Goal: Information Seeking & Learning: Learn about a topic

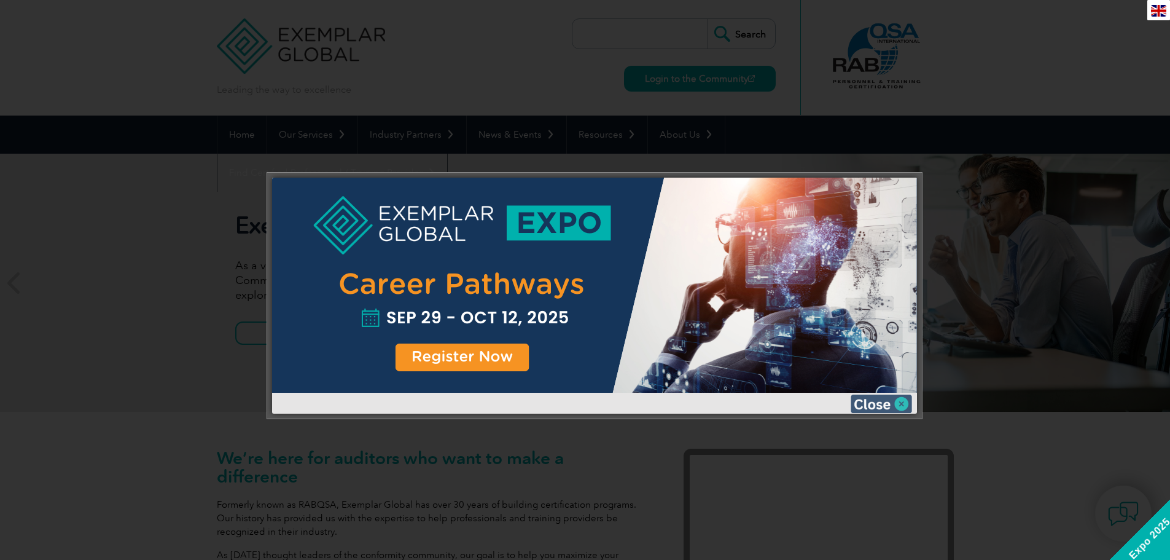
click at [894, 405] on img at bounding box center [881, 403] width 61 height 18
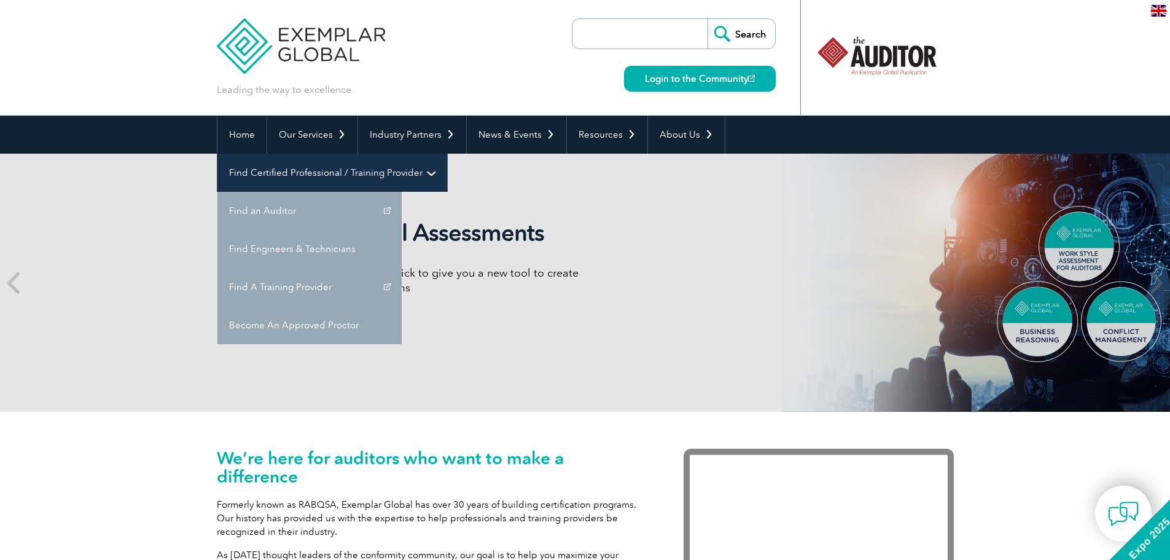
click at [447, 154] on link "Find Certified Professional / Training Provider" at bounding box center [332, 173] width 230 height 38
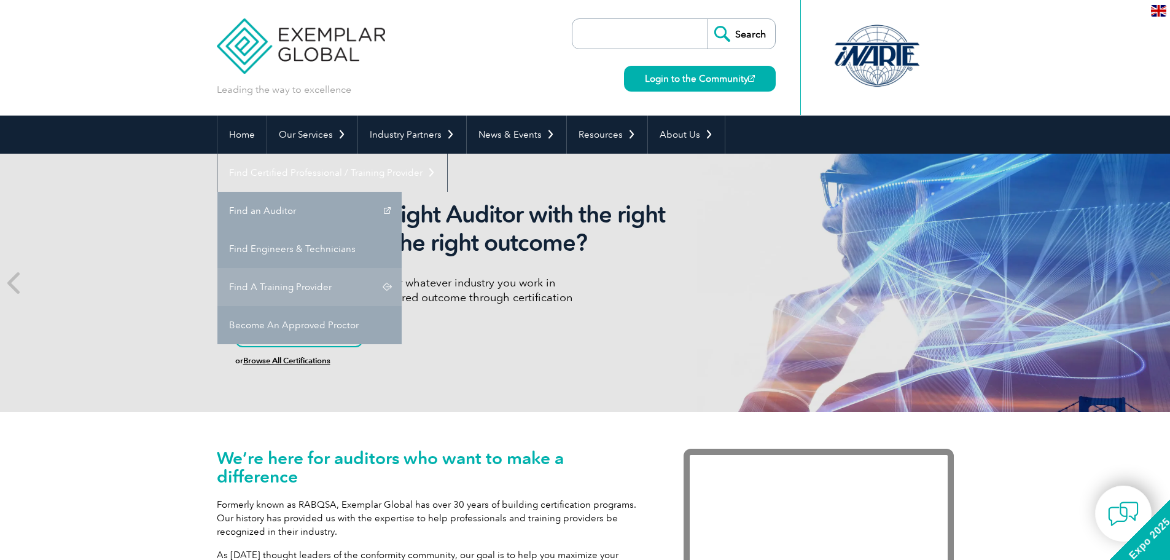
click at [402, 268] on link "Find A Training Provider" at bounding box center [309, 287] width 184 height 38
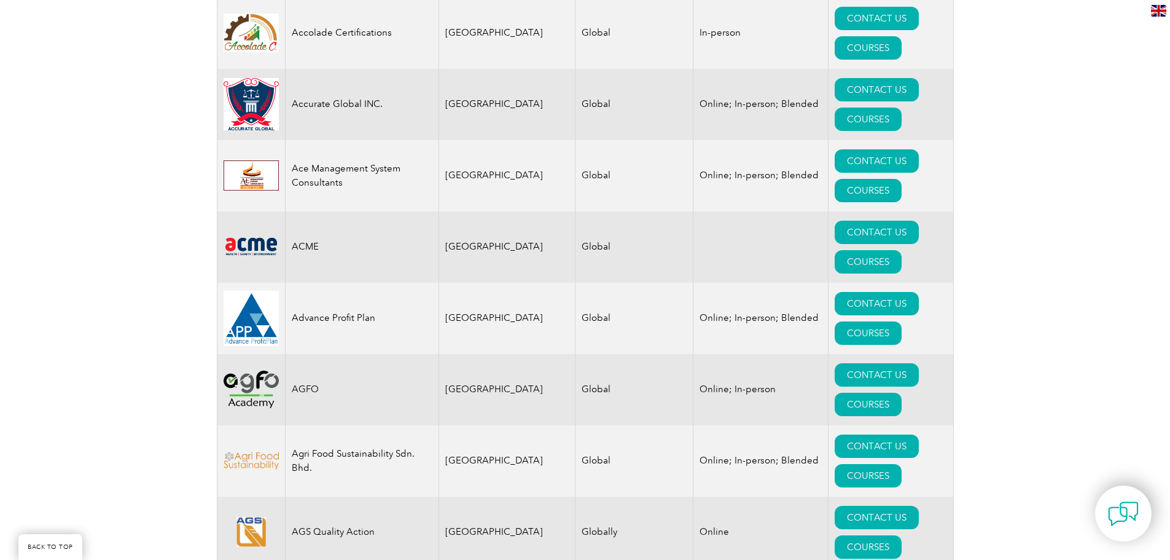
scroll to position [860, 0]
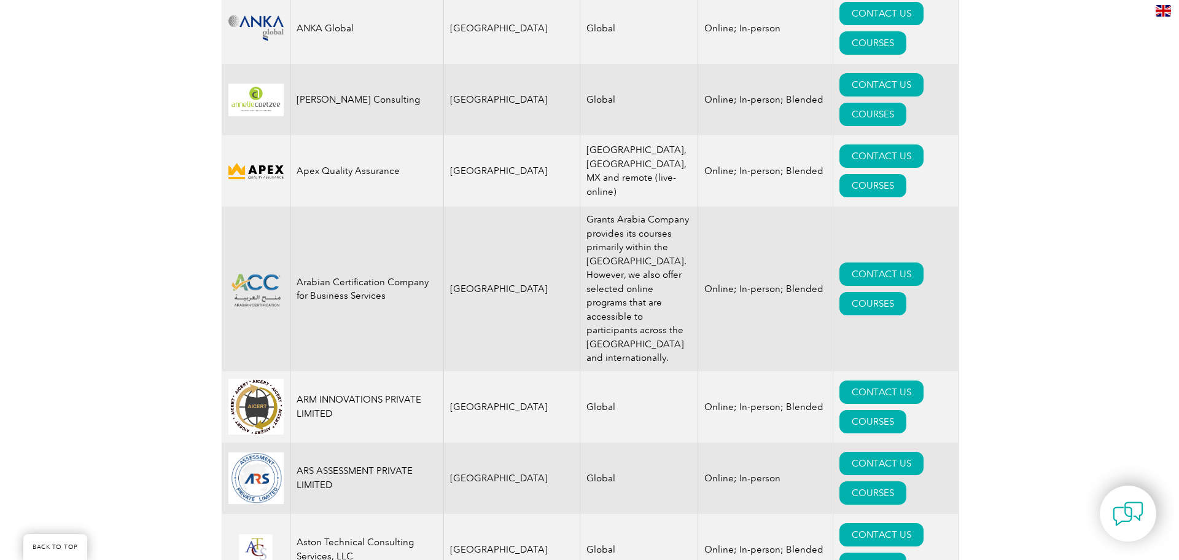
scroll to position [1597, 0]
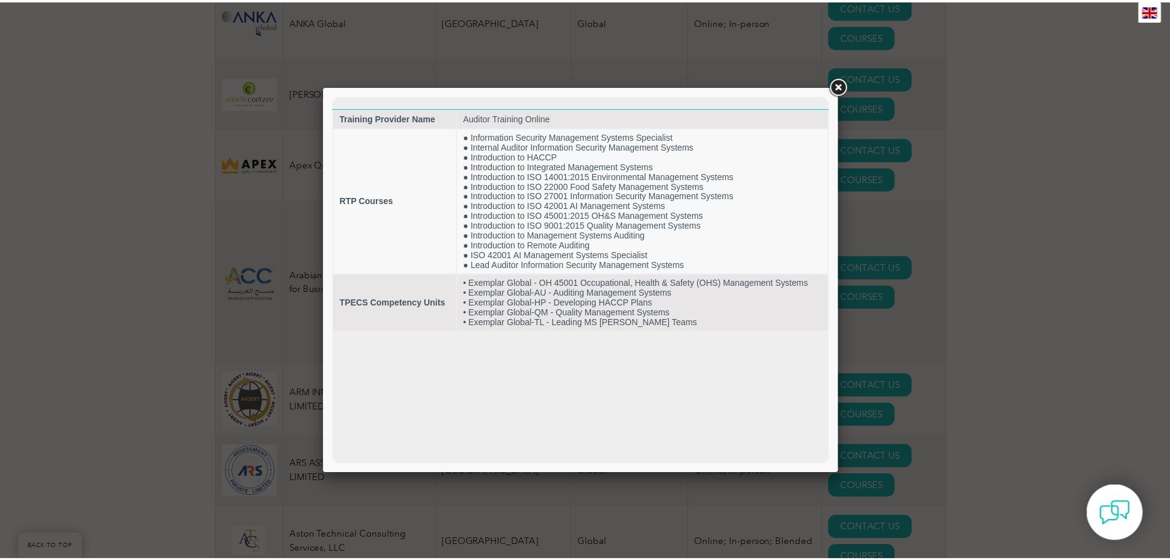
scroll to position [0, 0]
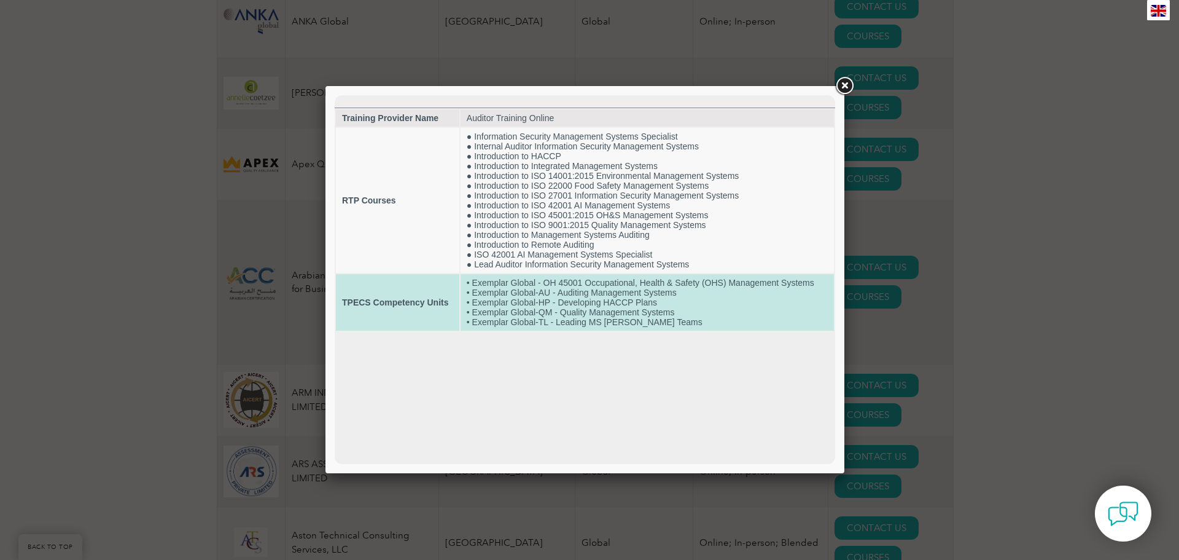
click at [524, 311] on td "• Exemplar Global - OH 45001 Occupational, Health & Safety (OHS) Management Sys…" at bounding box center [647, 302] width 373 height 57
click at [352, 308] on td "TPECS Competency Units" at bounding box center [397, 302] width 123 height 57
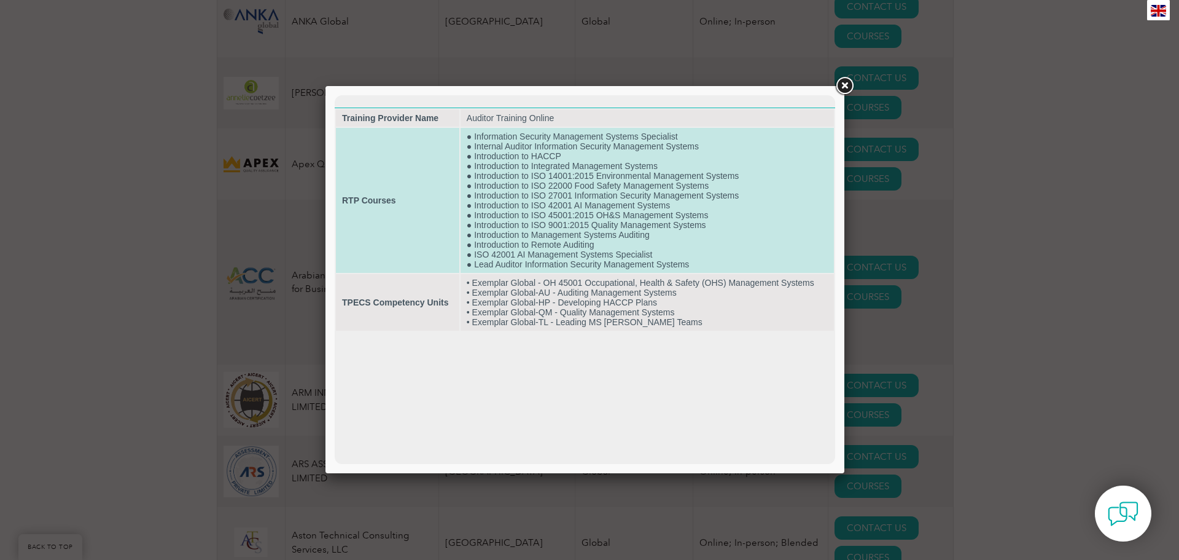
click at [408, 178] on td "RTP Courses" at bounding box center [397, 200] width 123 height 145
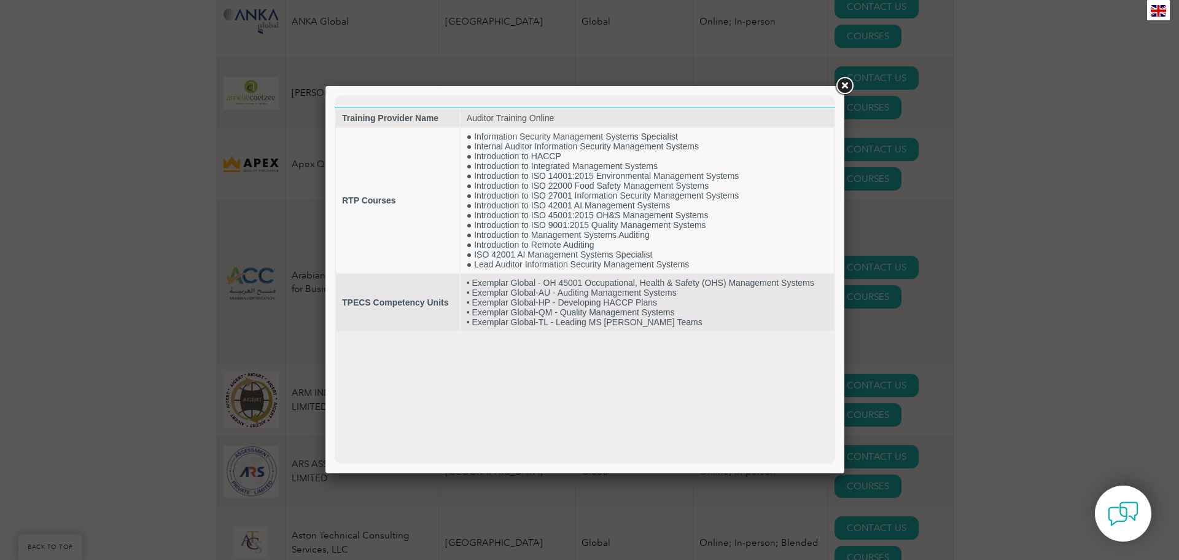
click at [843, 85] on link at bounding box center [845, 86] width 22 height 22
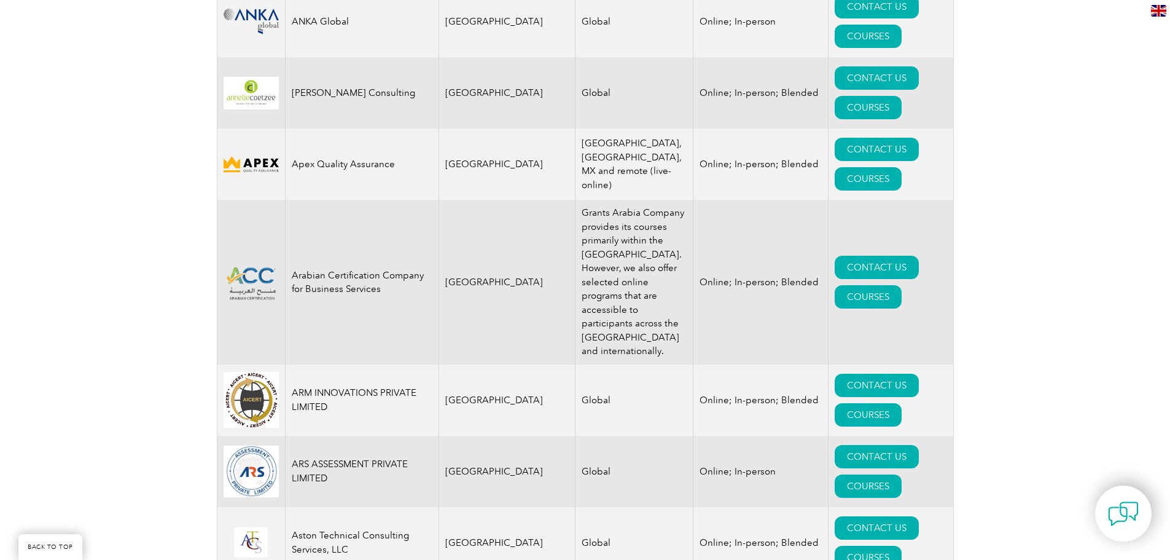
drag, startPoint x: 392, startPoint y: 257, endPoint x: 294, endPoint y: 252, distance: 99.0
copy td "Auditor Training Online"
